Goal: Task Accomplishment & Management: Manage account settings

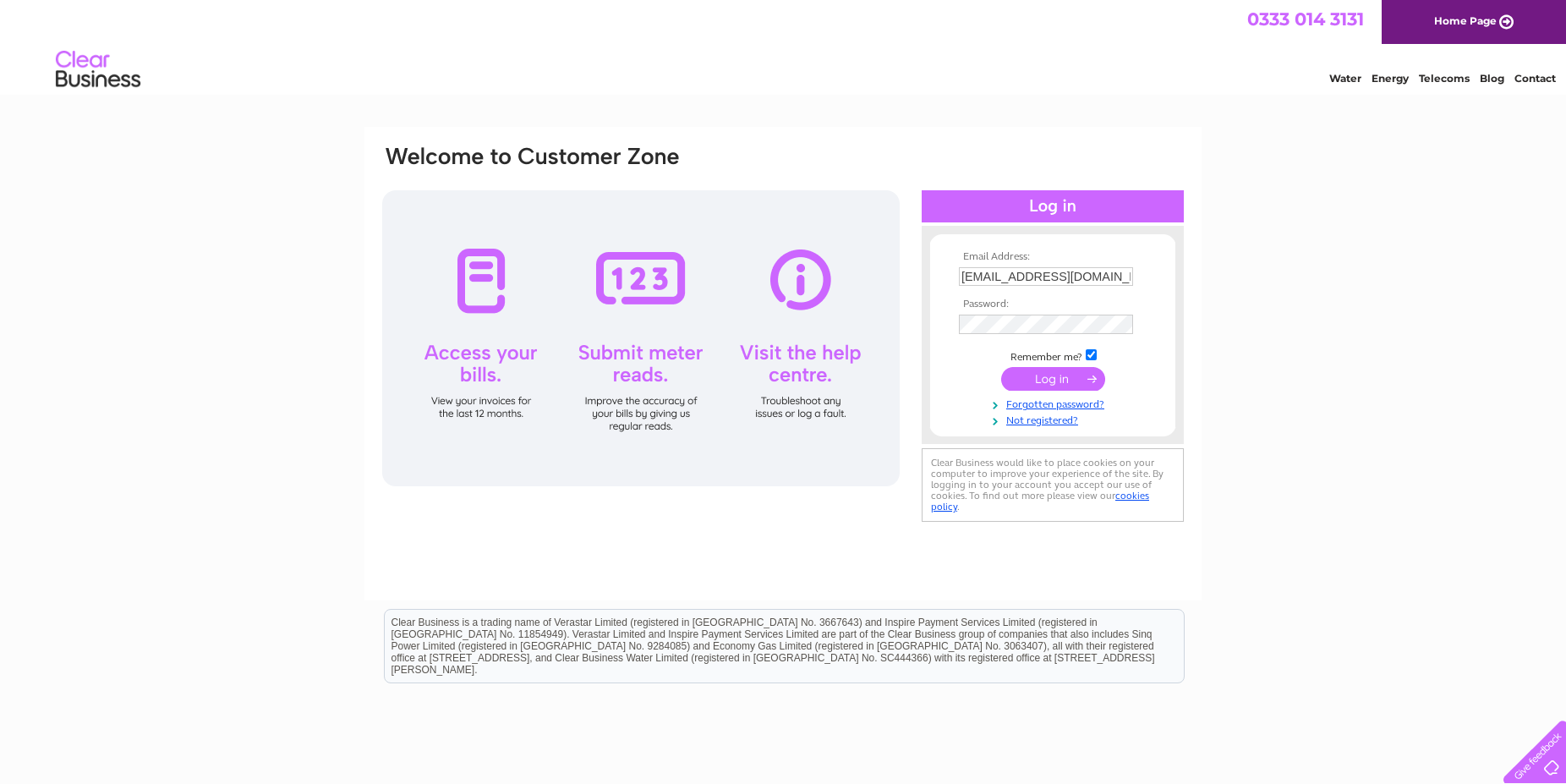
click at [1038, 387] on input "submit" at bounding box center [1053, 378] width 104 height 24
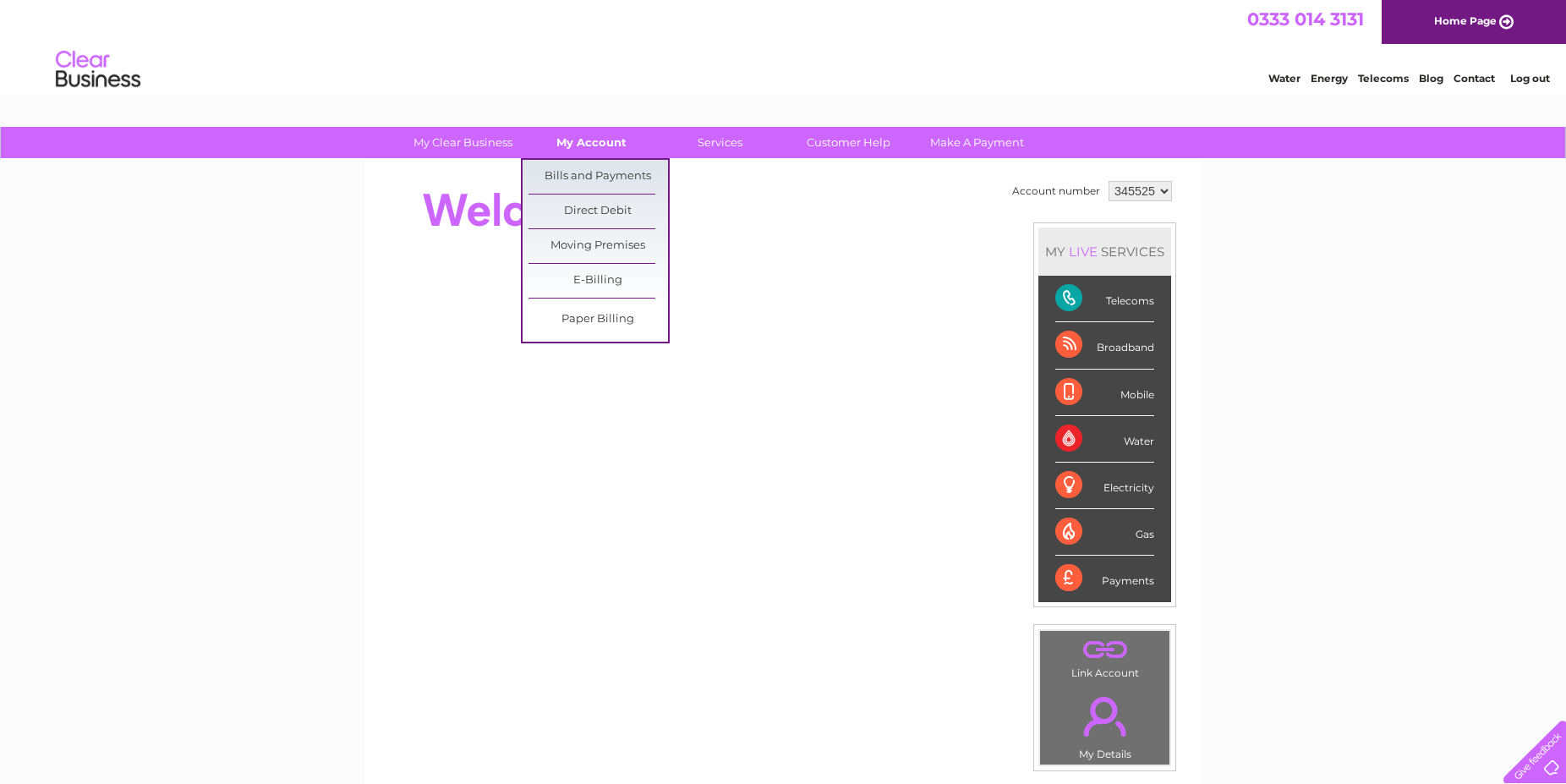
click at [597, 144] on link "My Account" at bounding box center [591, 142] width 140 height 31
click at [593, 172] on link "Bills and Payments" at bounding box center [598, 177] width 140 height 34
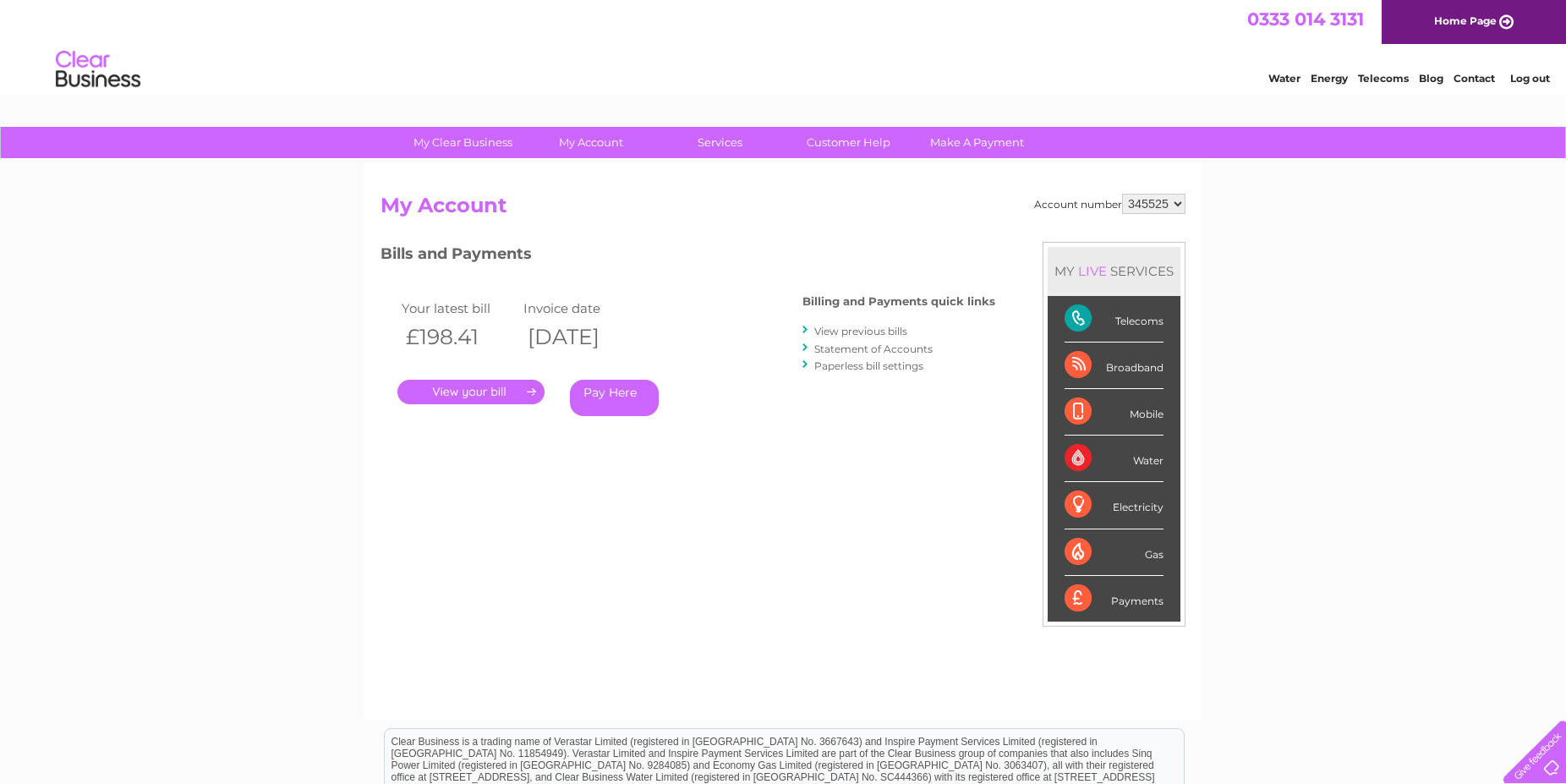
click at [484, 392] on link "." at bounding box center [471, 392] width 147 height 25
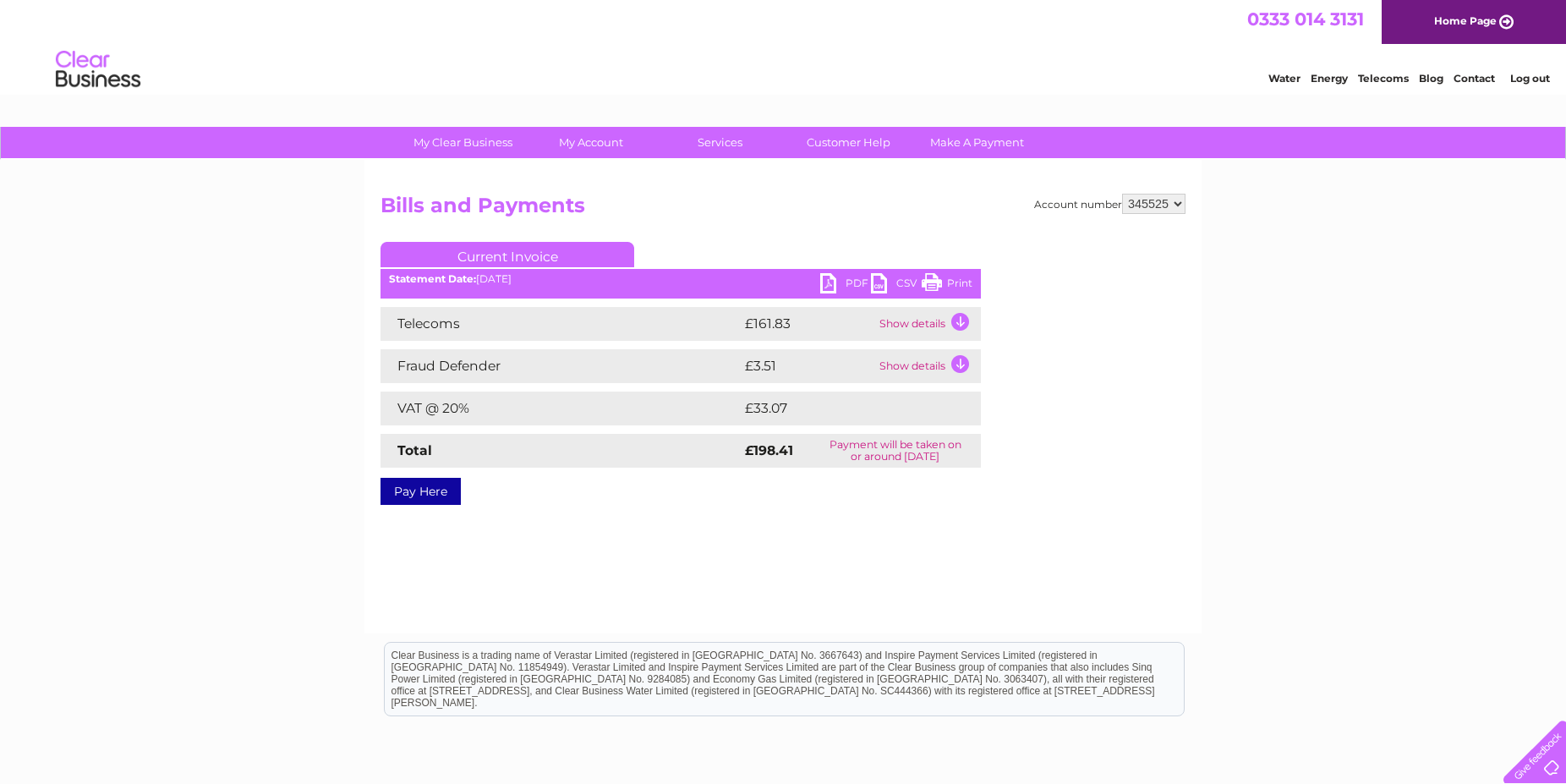
click at [850, 281] on link "PDF" at bounding box center [845, 285] width 50 height 25
